Goal: Transaction & Acquisition: Obtain resource

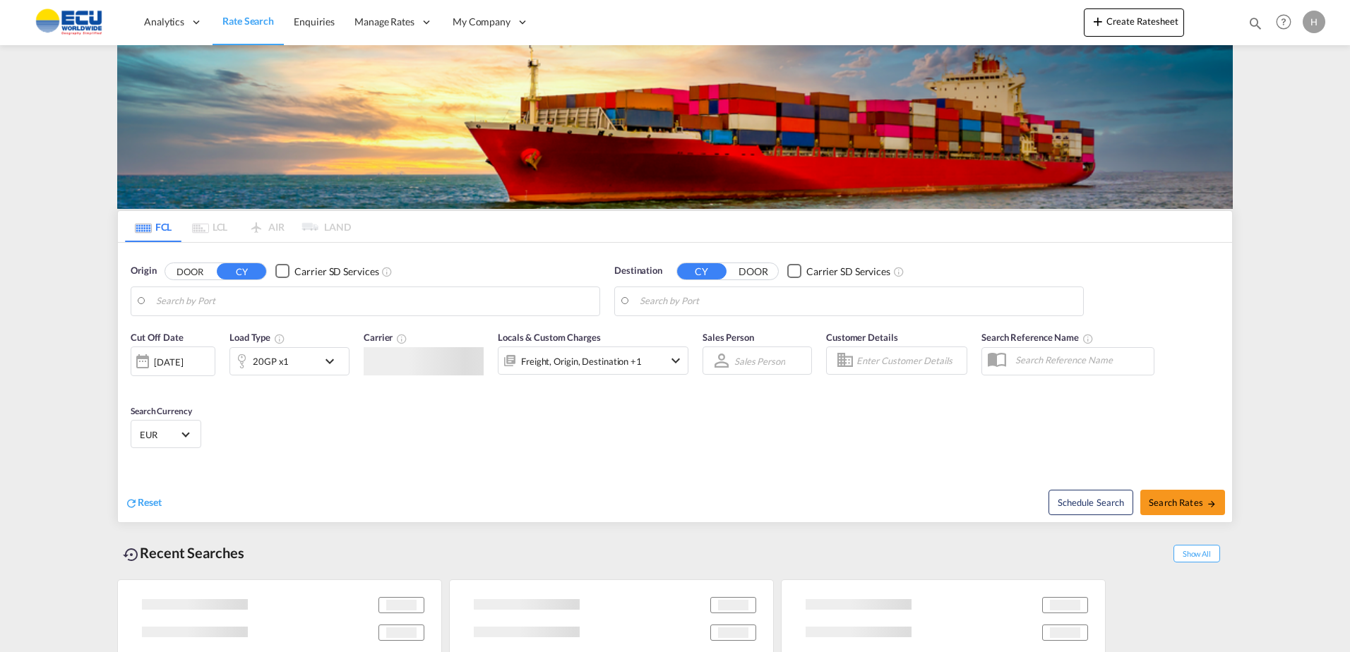
type input "[GEOGRAPHIC_DATA], BEANR"
type input "[GEOGRAPHIC_DATA], MACAS"
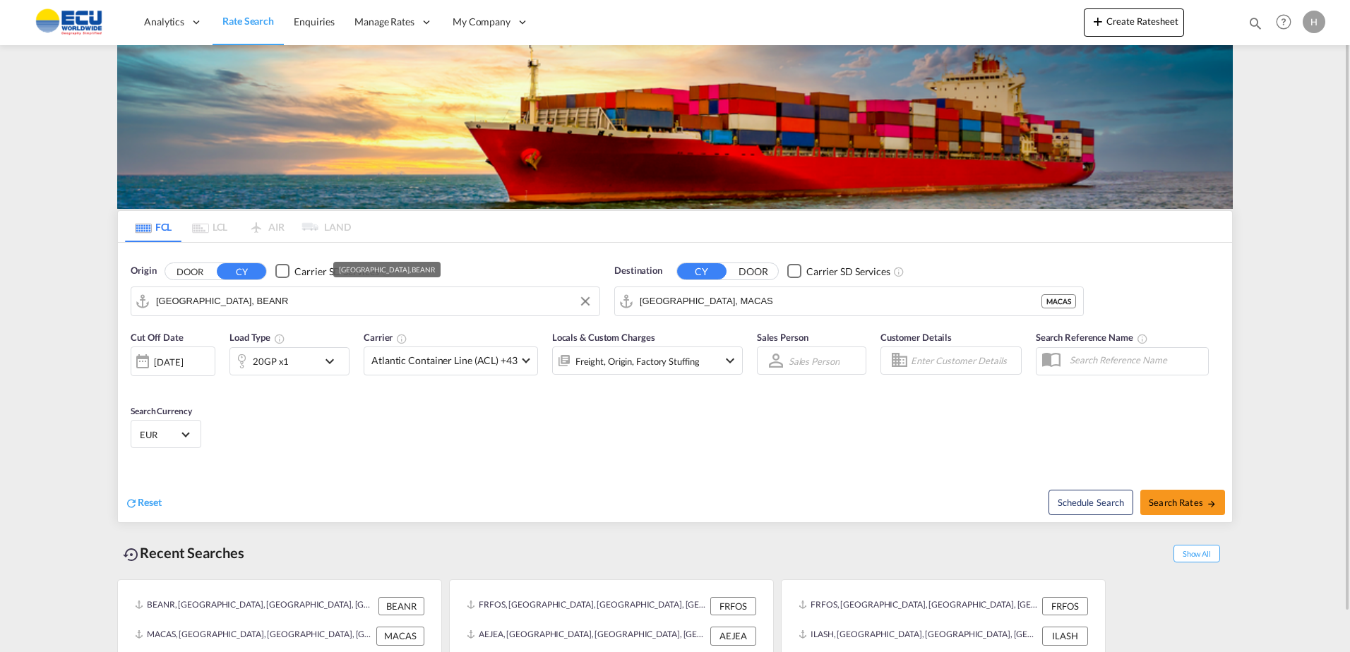
click at [454, 306] on input "[GEOGRAPHIC_DATA], BEANR" at bounding box center [374, 301] width 436 height 21
click at [264, 339] on div "Le Havre [GEOGRAPHIC_DATA] FRLEH" at bounding box center [272, 340] width 282 height 42
type input "[GEOGRAPHIC_DATA], [GEOGRAPHIC_DATA]"
click at [750, 307] on input "[GEOGRAPHIC_DATA], MACAS" at bounding box center [858, 301] width 436 height 21
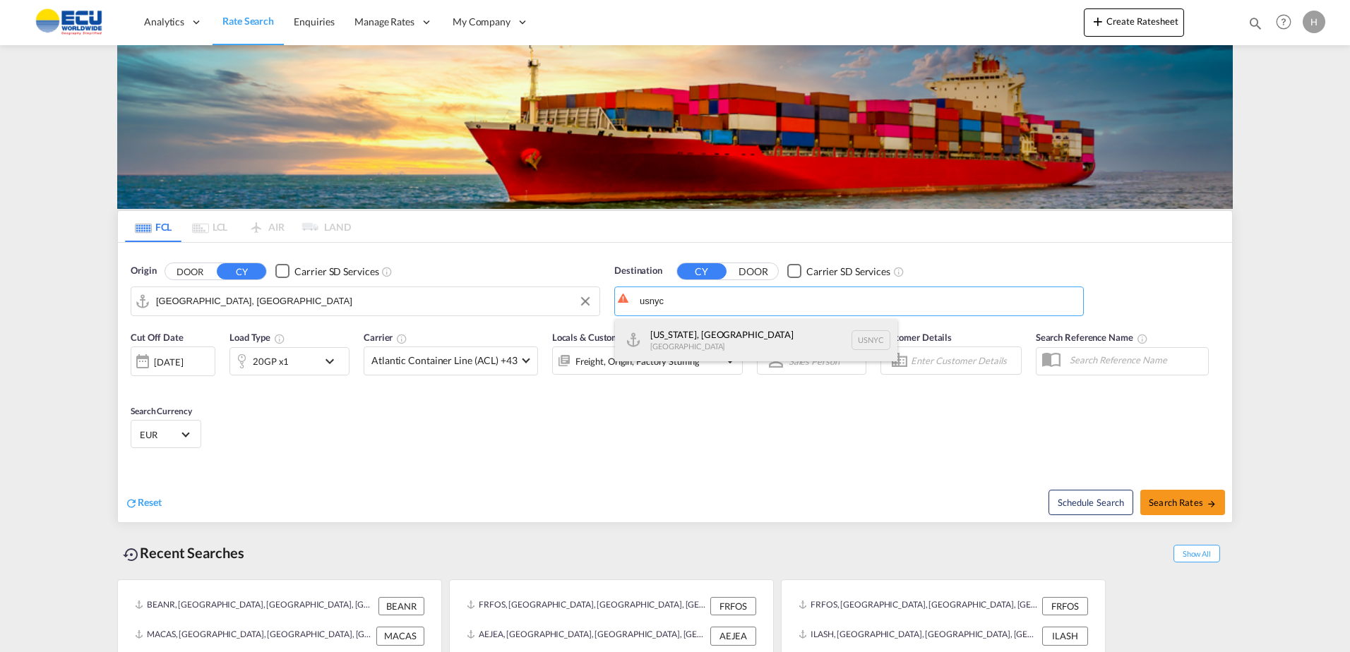
click at [700, 339] on div "[US_STATE], [GEOGRAPHIC_DATA] [GEOGRAPHIC_DATA] USNYC" at bounding box center [756, 340] width 282 height 42
type input "[US_STATE], [GEOGRAPHIC_DATA], USNYC"
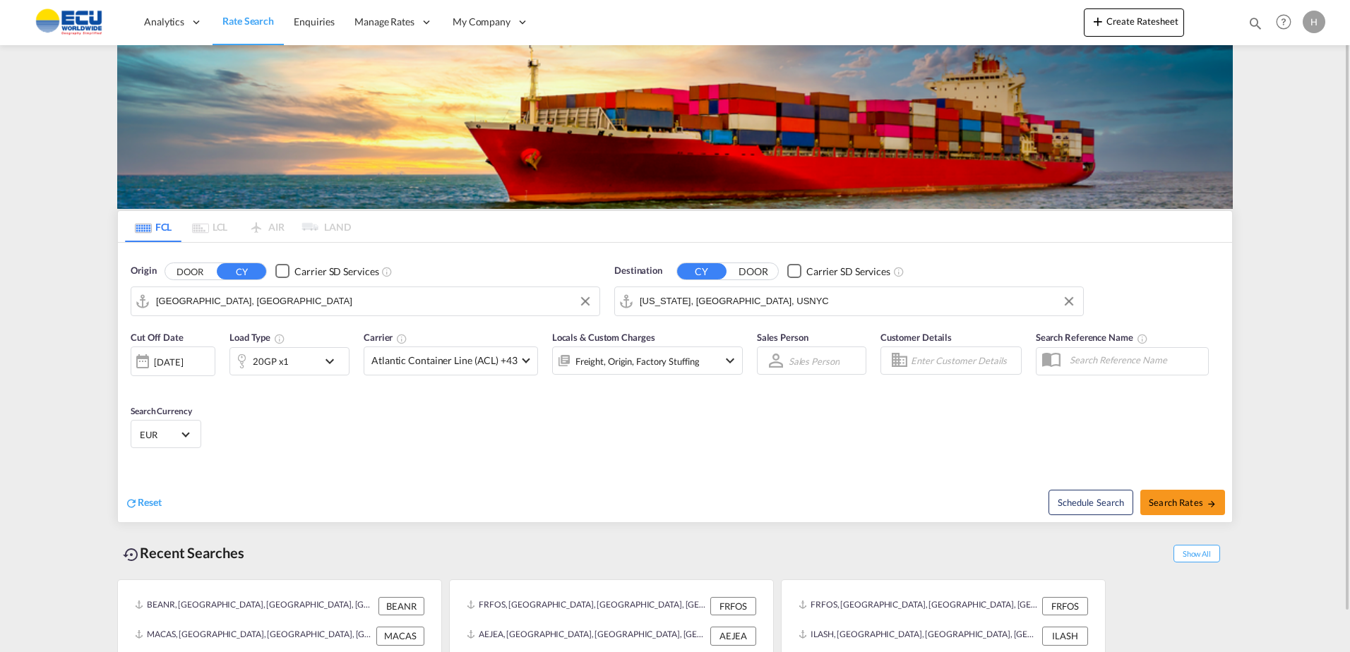
click at [287, 364] on div "20GP x1" at bounding box center [274, 361] width 88 height 28
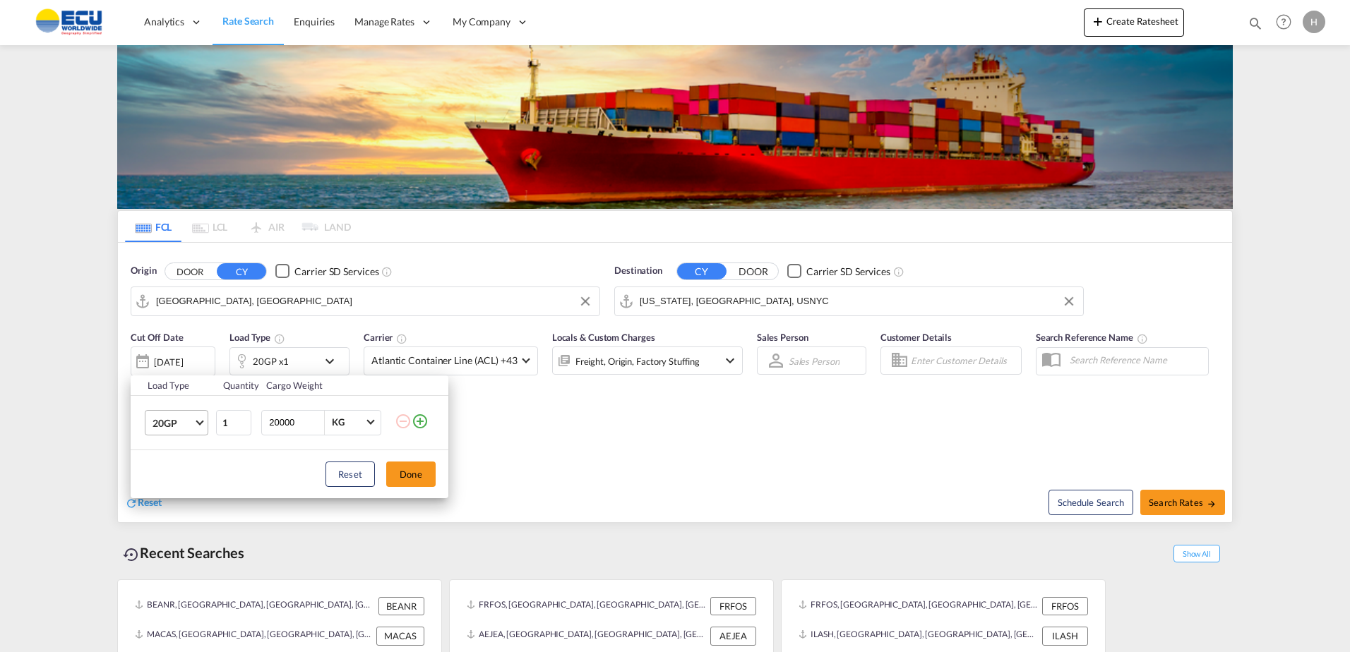
click at [184, 426] on span "20GP" at bounding box center [172, 424] width 41 height 14
click at [181, 499] on md-option "40HC" at bounding box center [189, 491] width 96 height 34
click at [411, 473] on button "Done" at bounding box center [410, 474] width 49 height 25
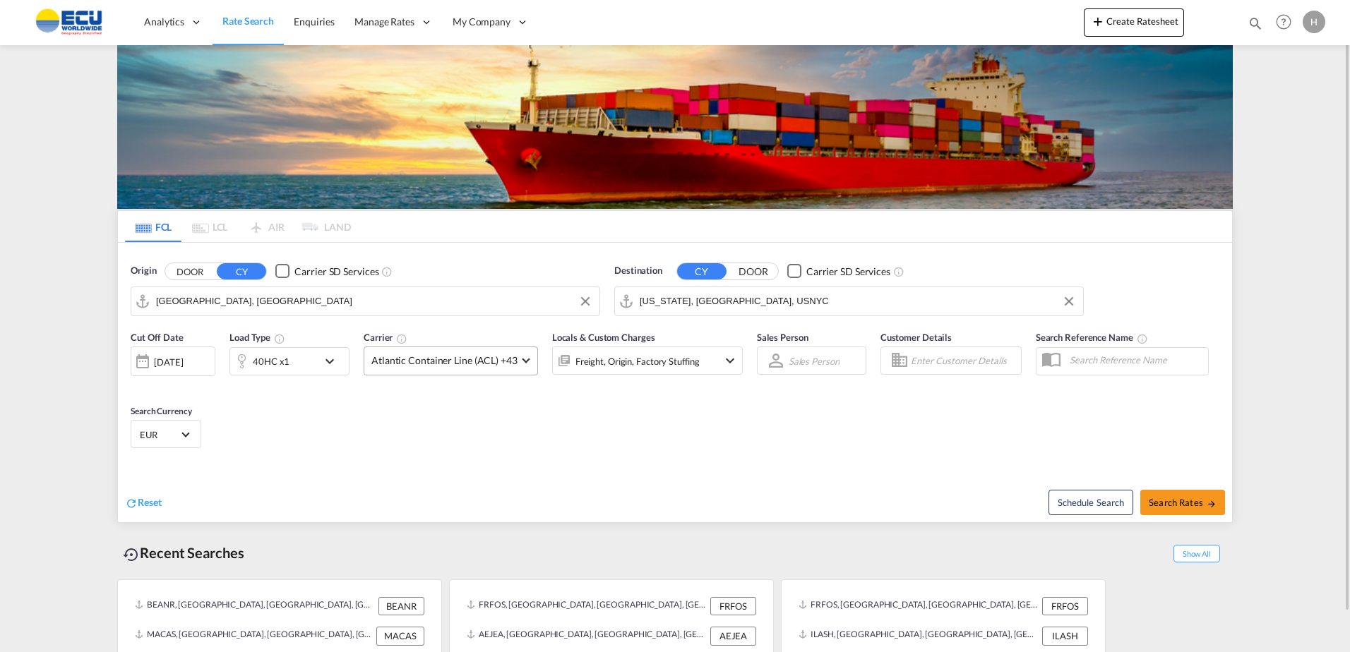
click at [460, 363] on span "Atlantic Container Line (ACL) +43" at bounding box center [444, 361] width 146 height 14
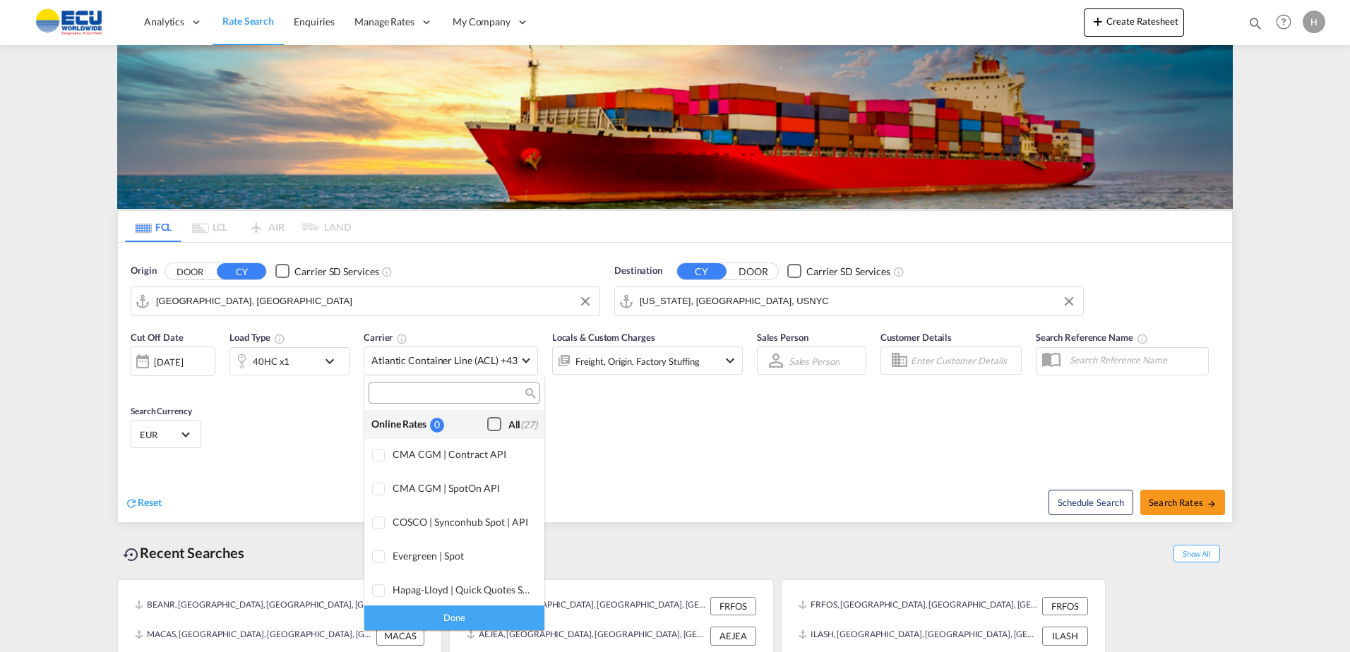
click at [487, 425] on div "Checkbox No Ink" at bounding box center [494, 424] width 14 height 14
click at [460, 612] on div "Done" at bounding box center [454, 618] width 180 height 25
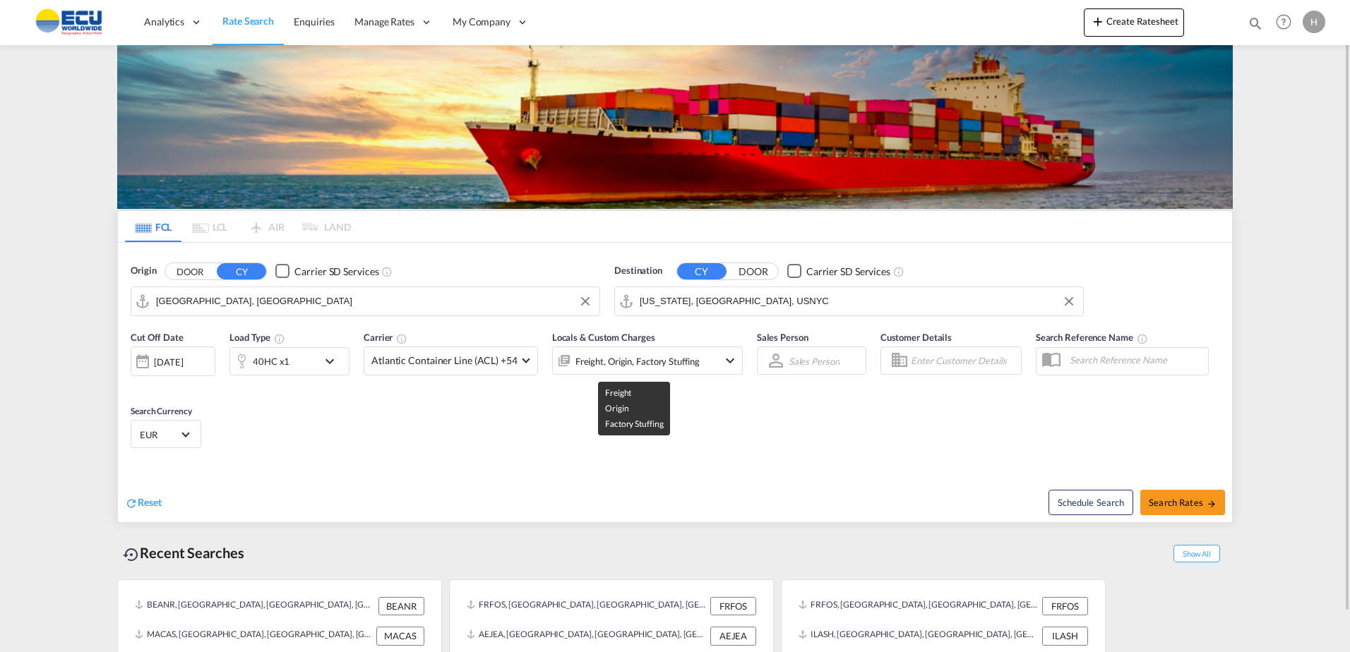
click at [673, 364] on div "Freight, Origin, Factory Stuffing" at bounding box center [637, 362] width 124 height 20
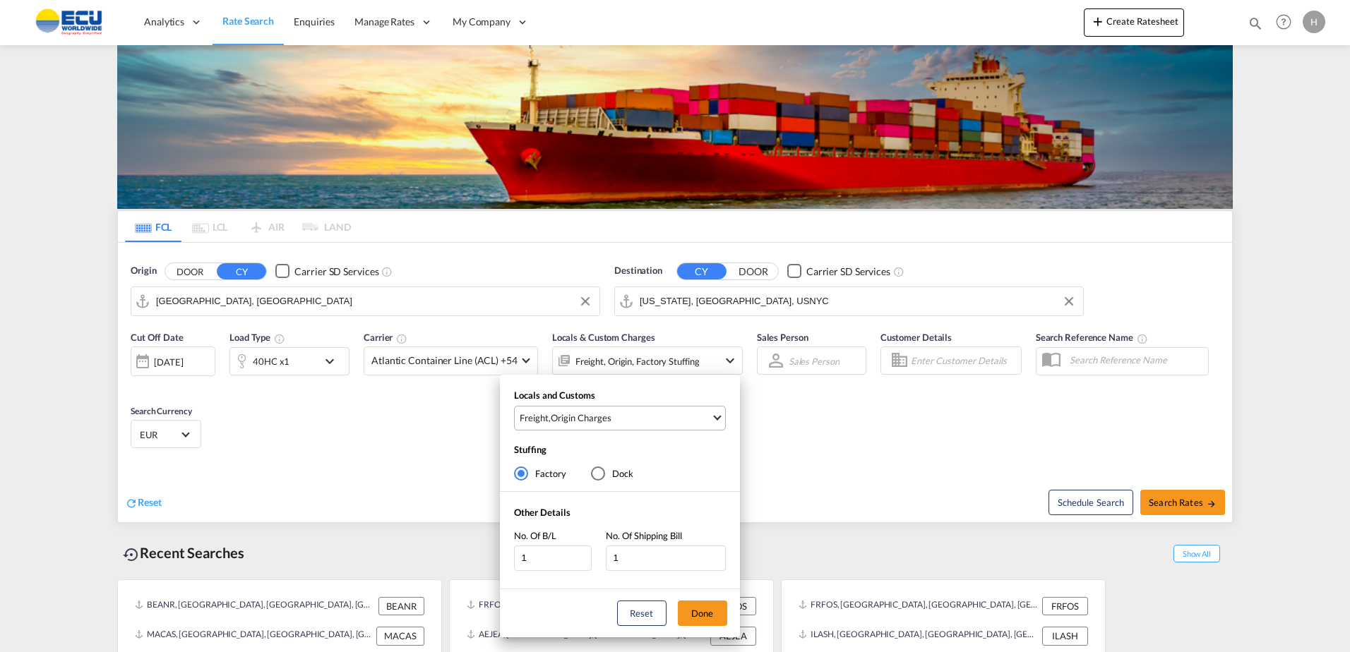
click at [658, 415] on span "Freight , Origin Charges" at bounding box center [615, 418] width 191 height 13
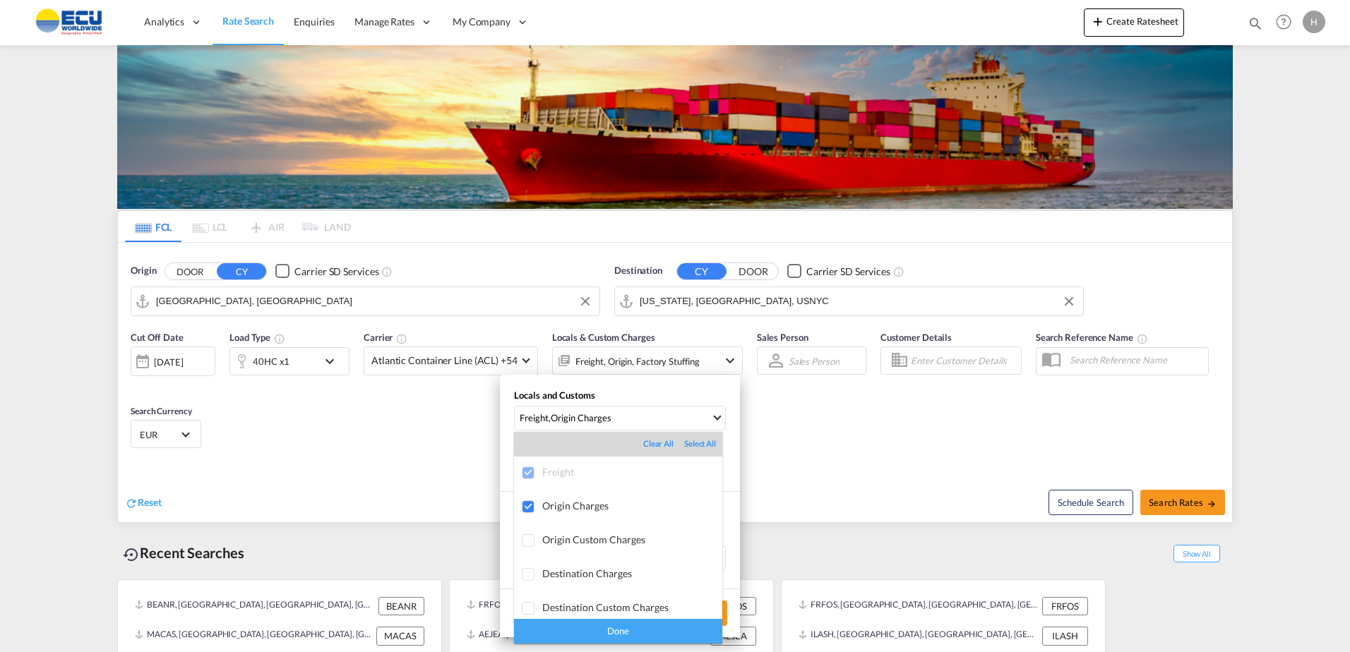
click at [832, 449] on md-backdrop at bounding box center [675, 326] width 1350 height 652
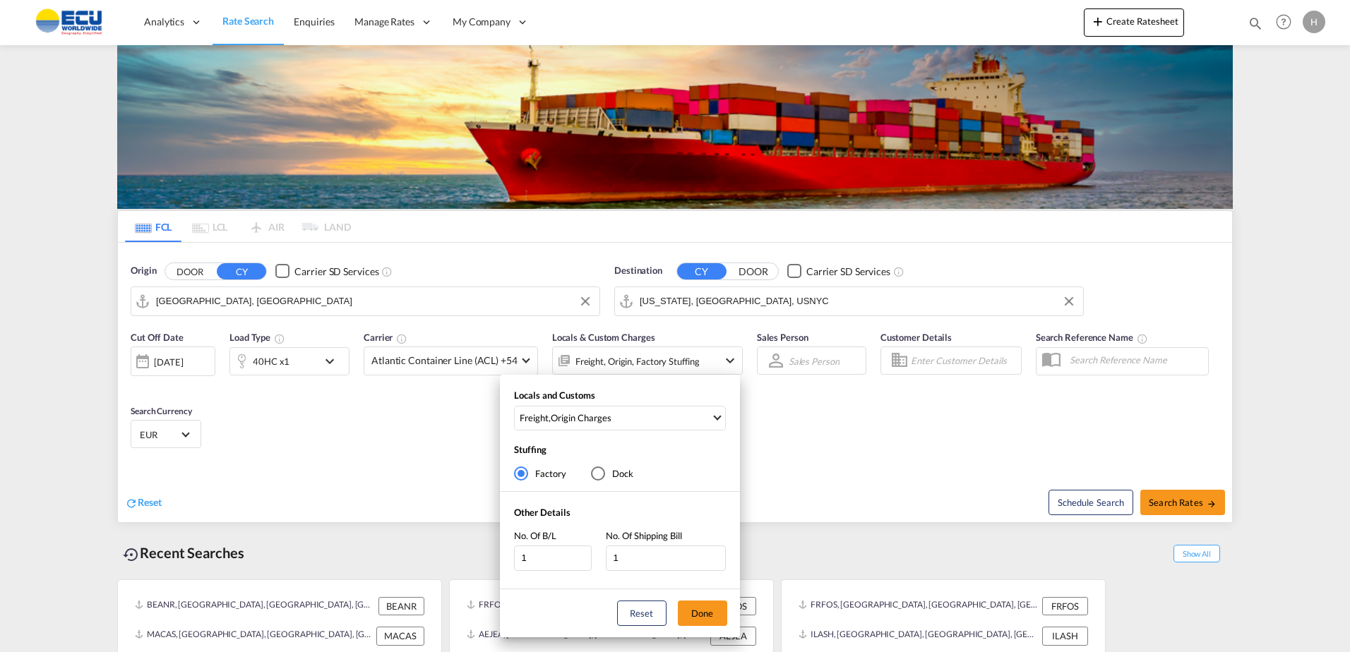
click at [1197, 504] on div "Locals and Customs Freight , Origin Charges Stuffing Factory Dock Other Details…" at bounding box center [675, 326] width 1350 height 652
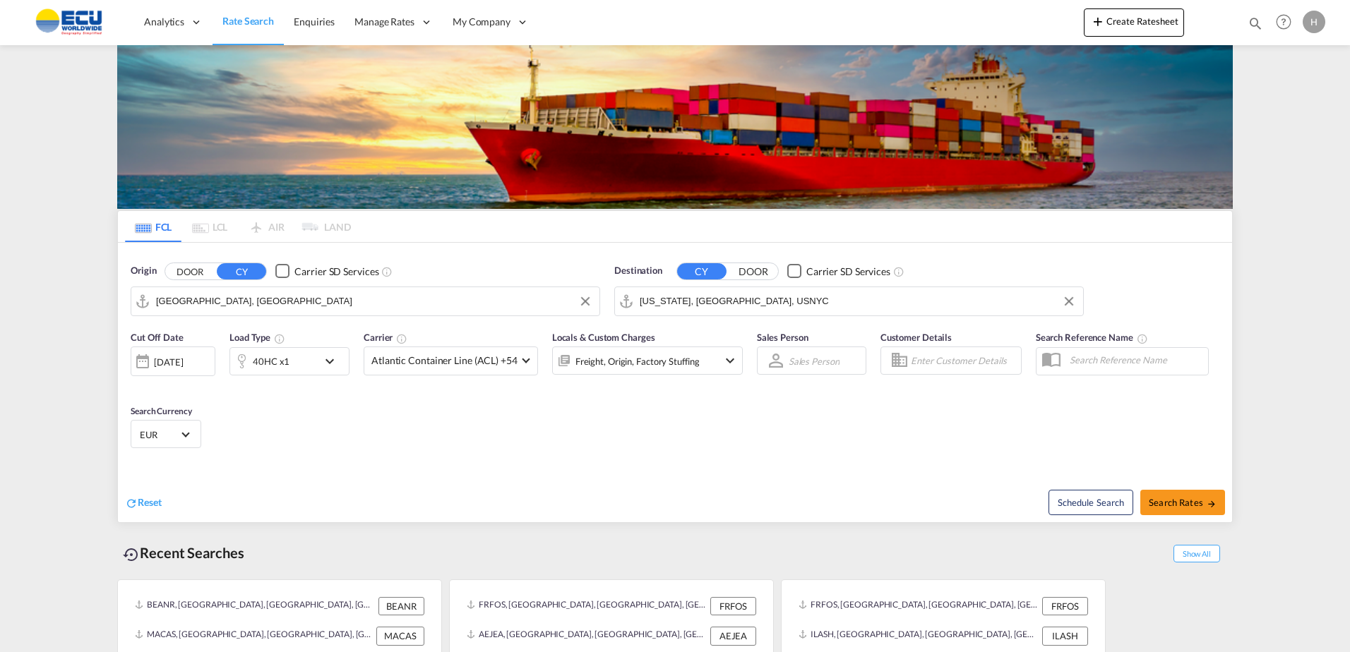
click at [1197, 504] on span "Search Rates" at bounding box center [1183, 502] width 68 height 11
type input "FRLEH to USNYC / [DATE]"
